Goal: Task Accomplishment & Management: Use online tool/utility

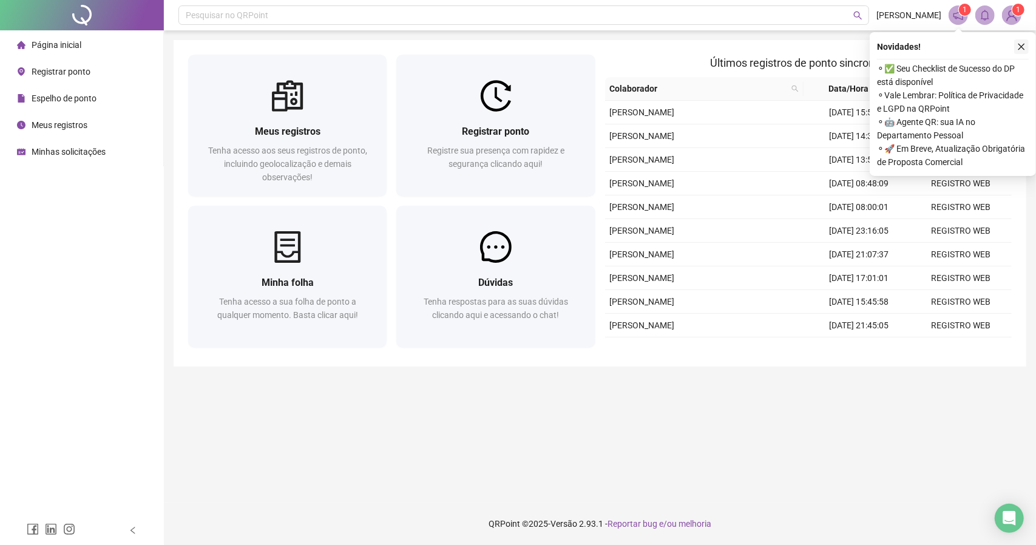
click at [1015, 50] on button "button" at bounding box center [1021, 46] width 15 height 15
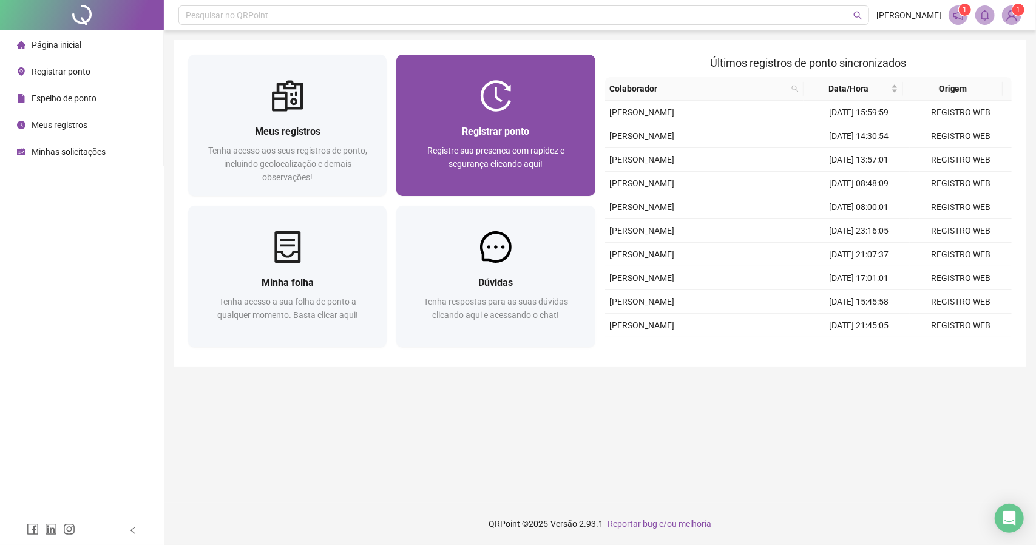
click at [468, 98] on div at bounding box center [495, 96] width 198 height 32
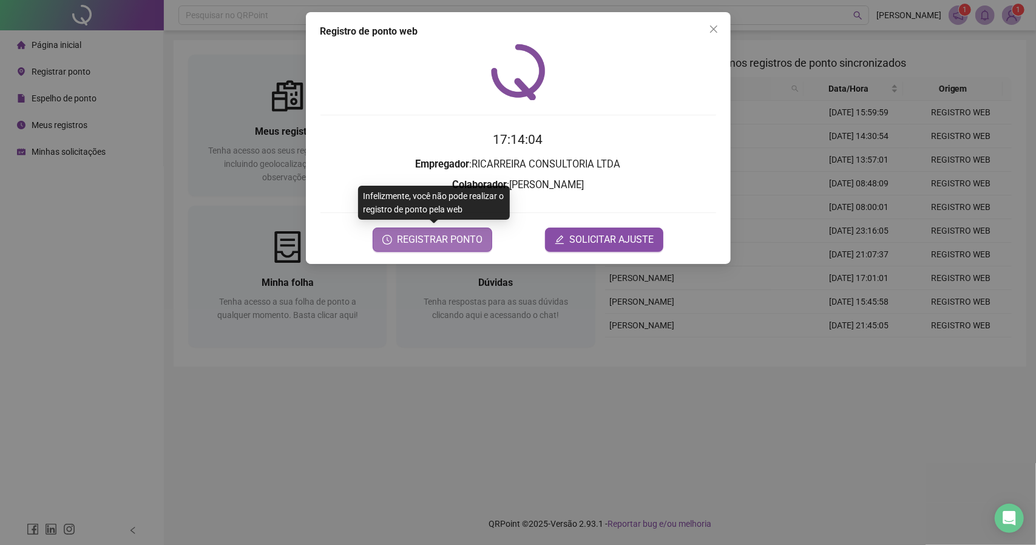
click at [466, 241] on span "REGISTRAR PONTO" at bounding box center [440, 239] width 86 height 15
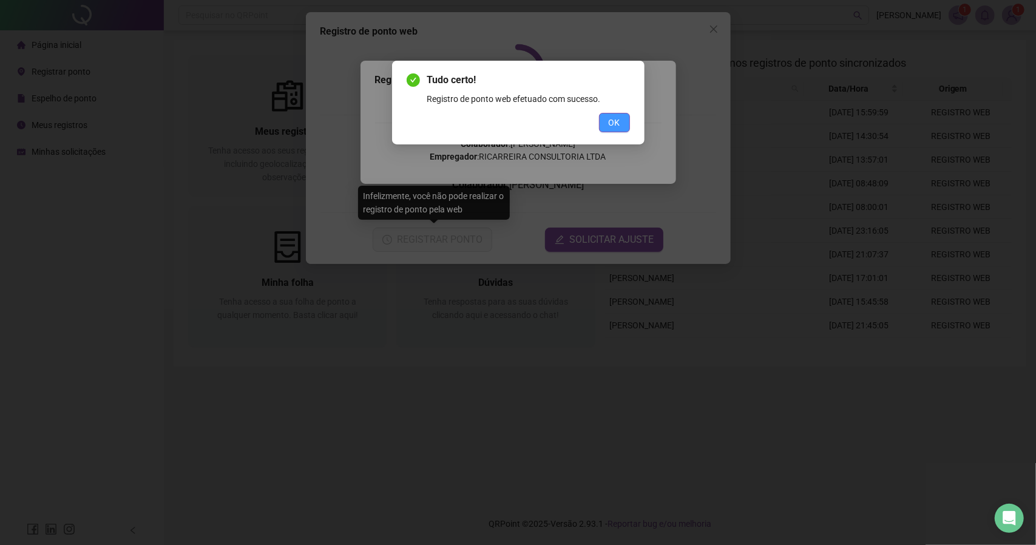
click at [613, 118] on span "OK" at bounding box center [615, 122] width 12 height 13
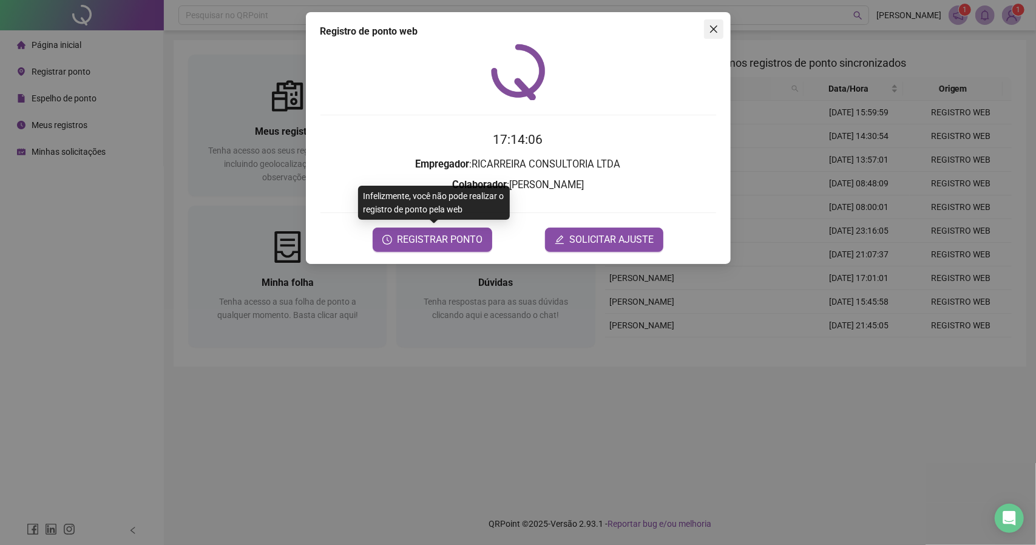
click at [713, 27] on icon "close" at bounding box center [714, 29] width 10 height 10
